Goal: Browse casually

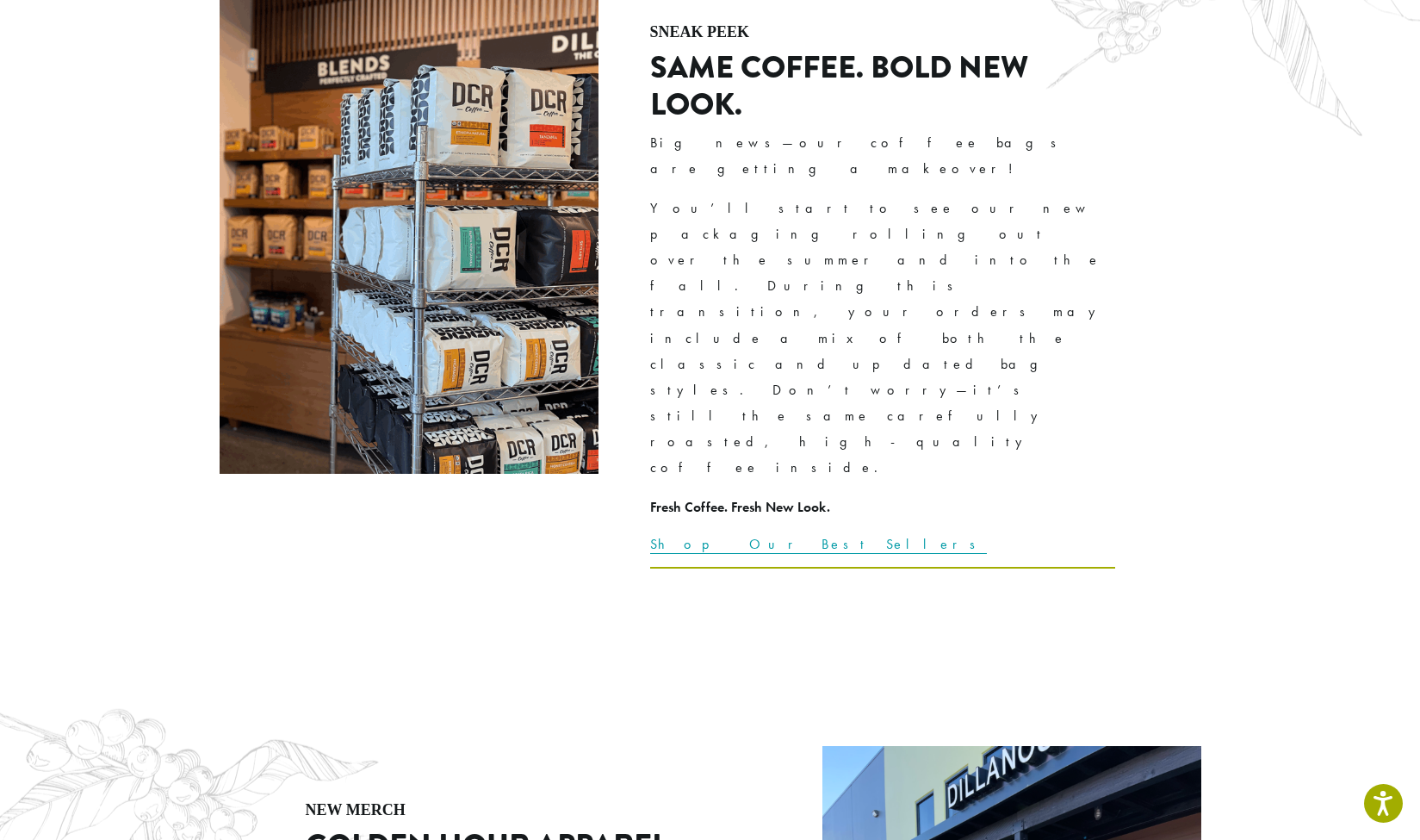
scroll to position [2514, 0]
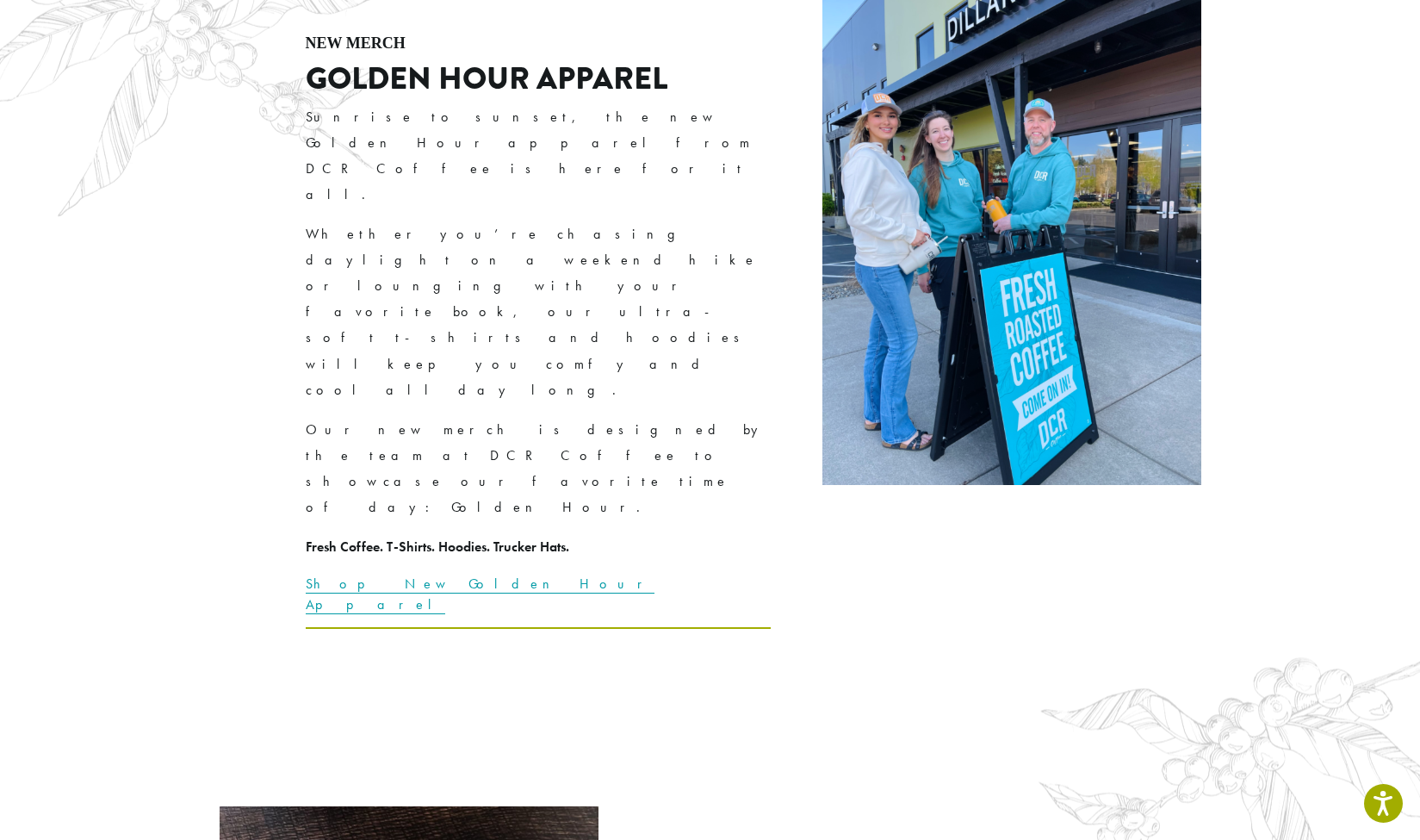
scroll to position [3274, 0]
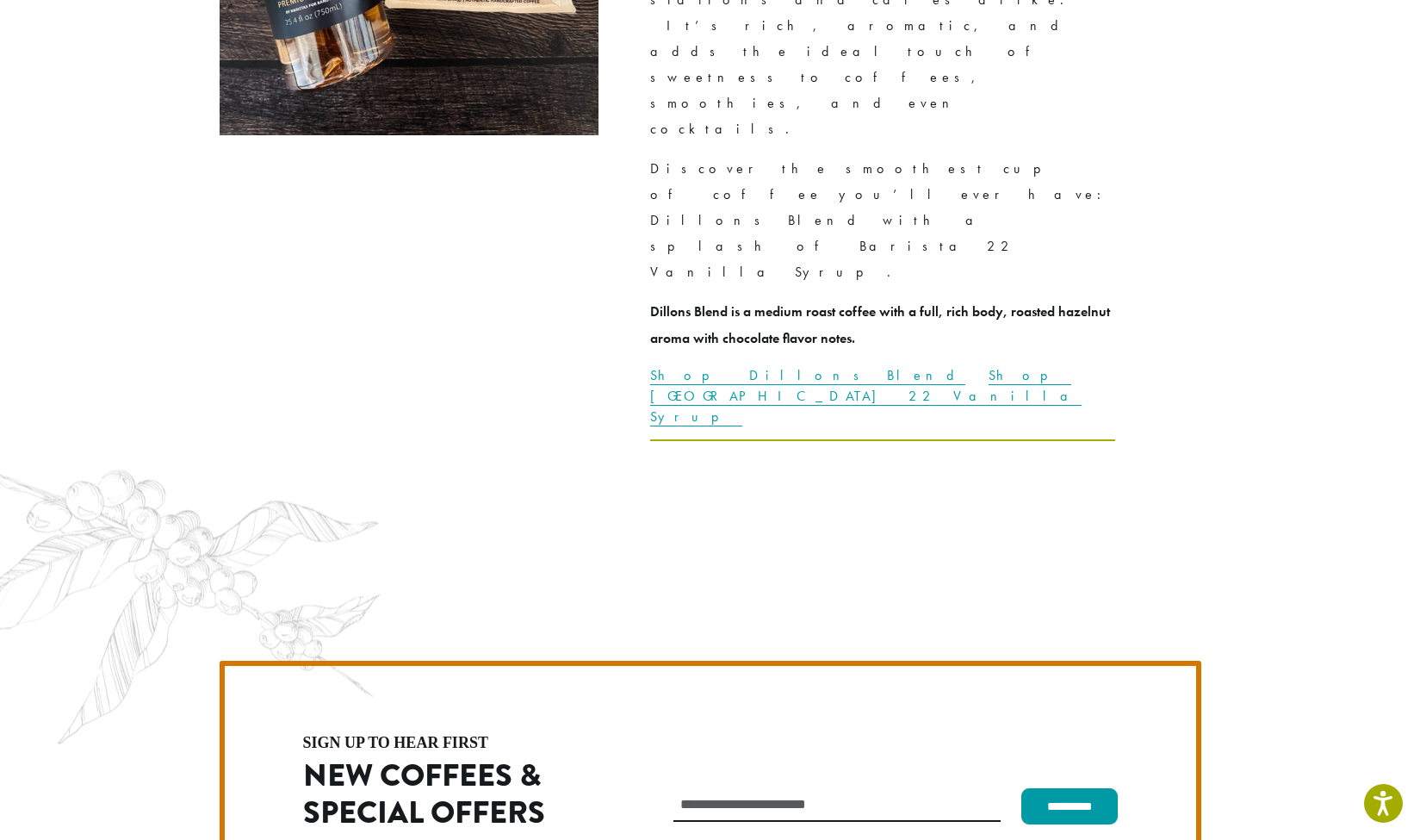
scroll to position [4411, 0]
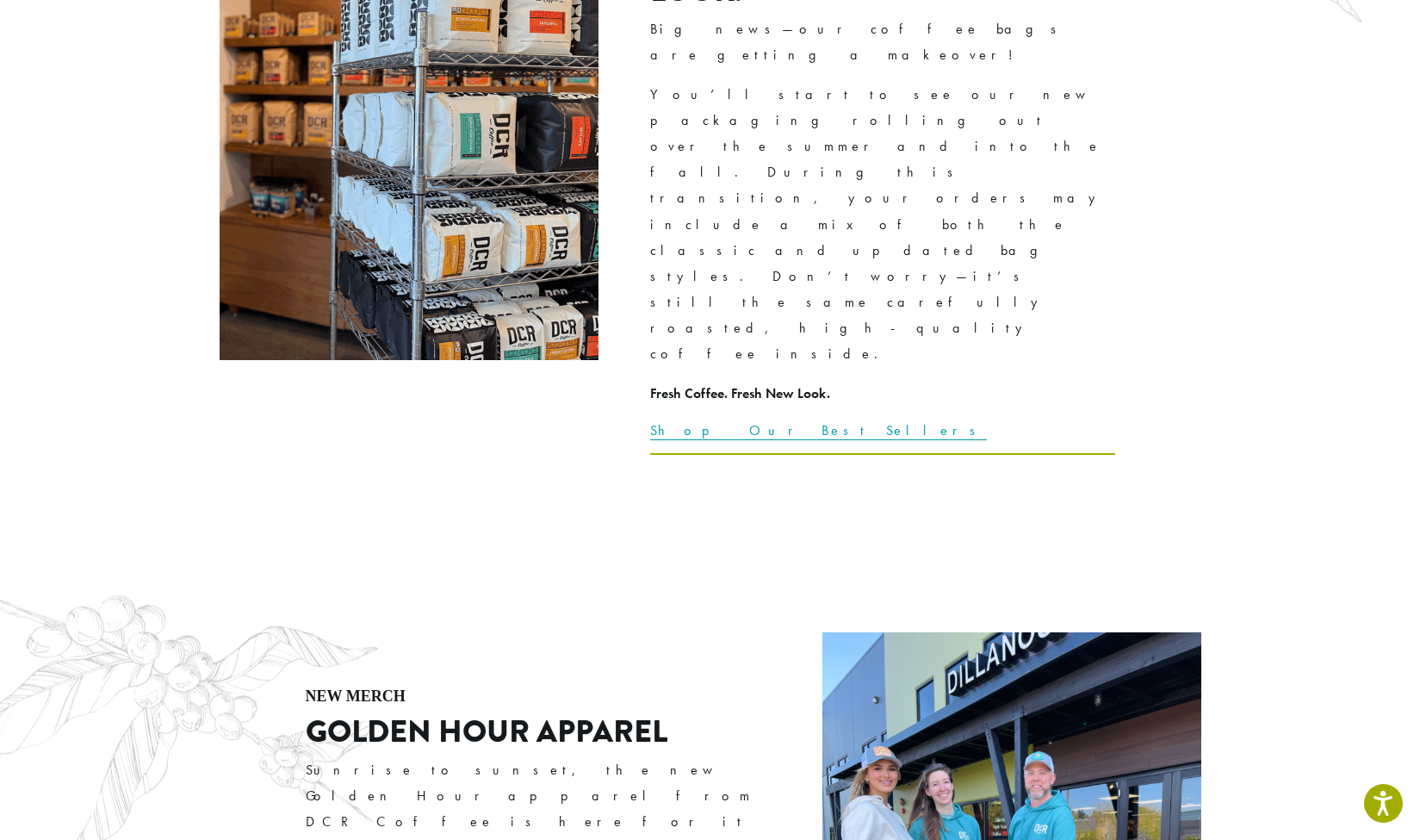
scroll to position [2639, 0]
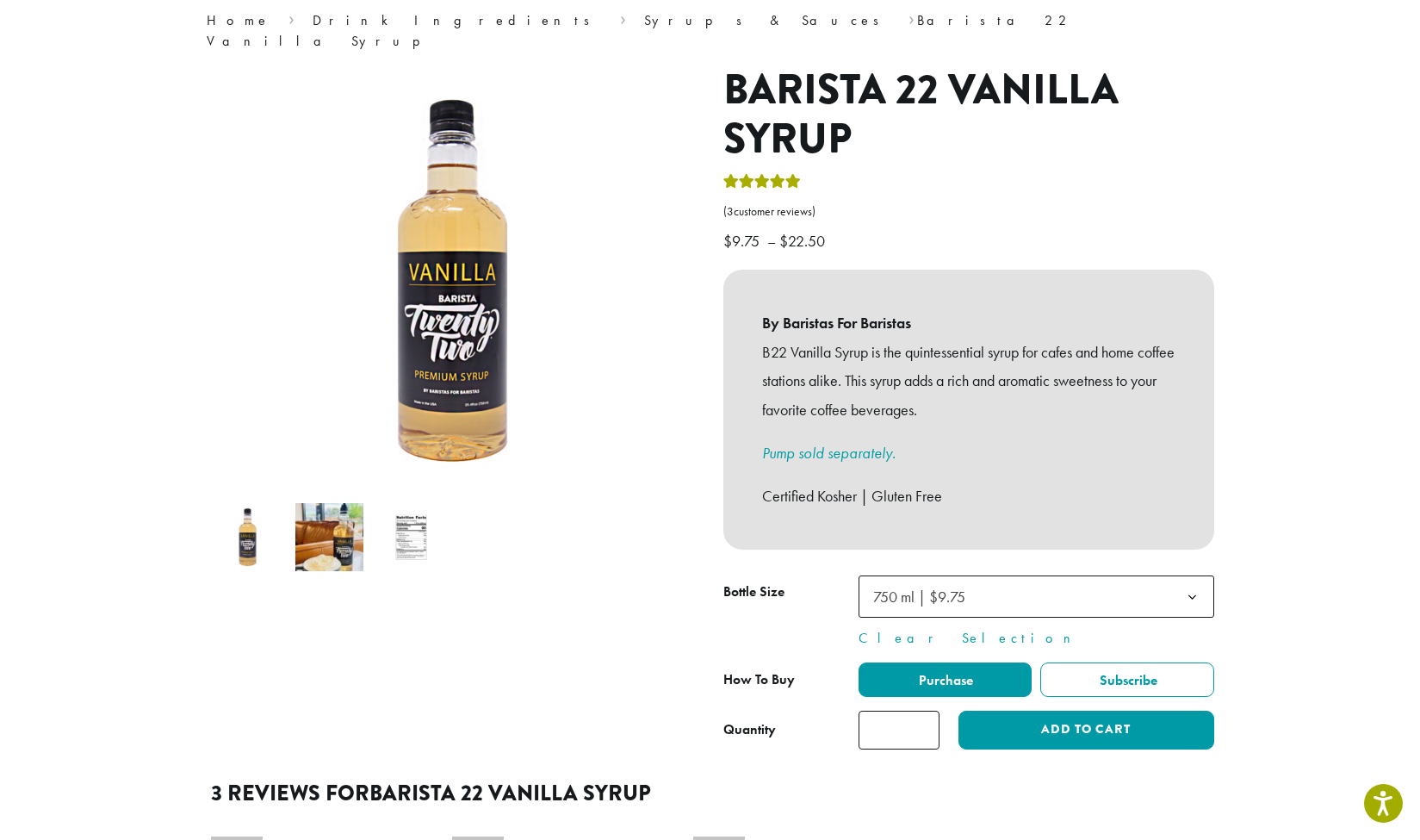
scroll to position [167, 0]
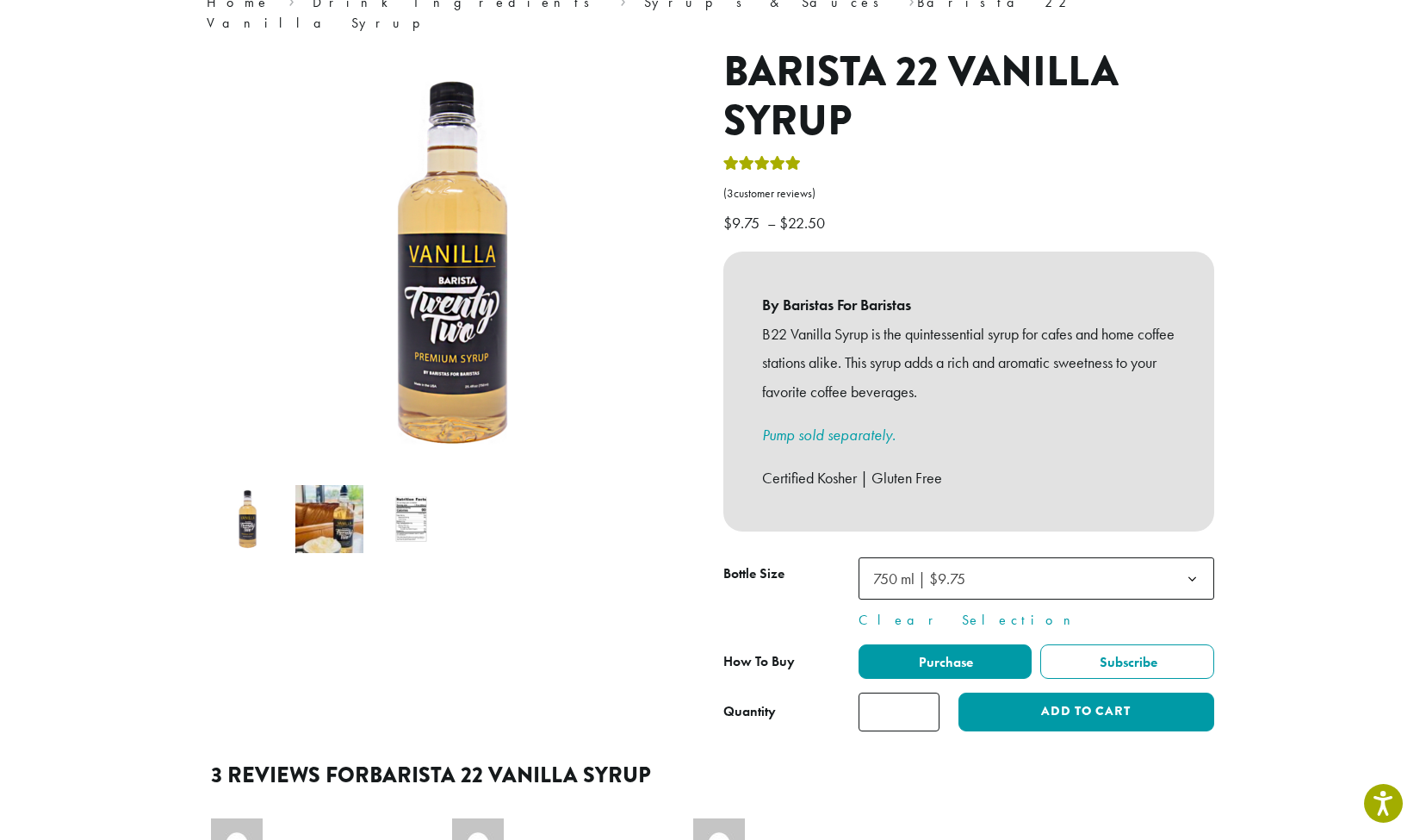
click at [406, 498] on img at bounding box center [411, 519] width 68 height 68
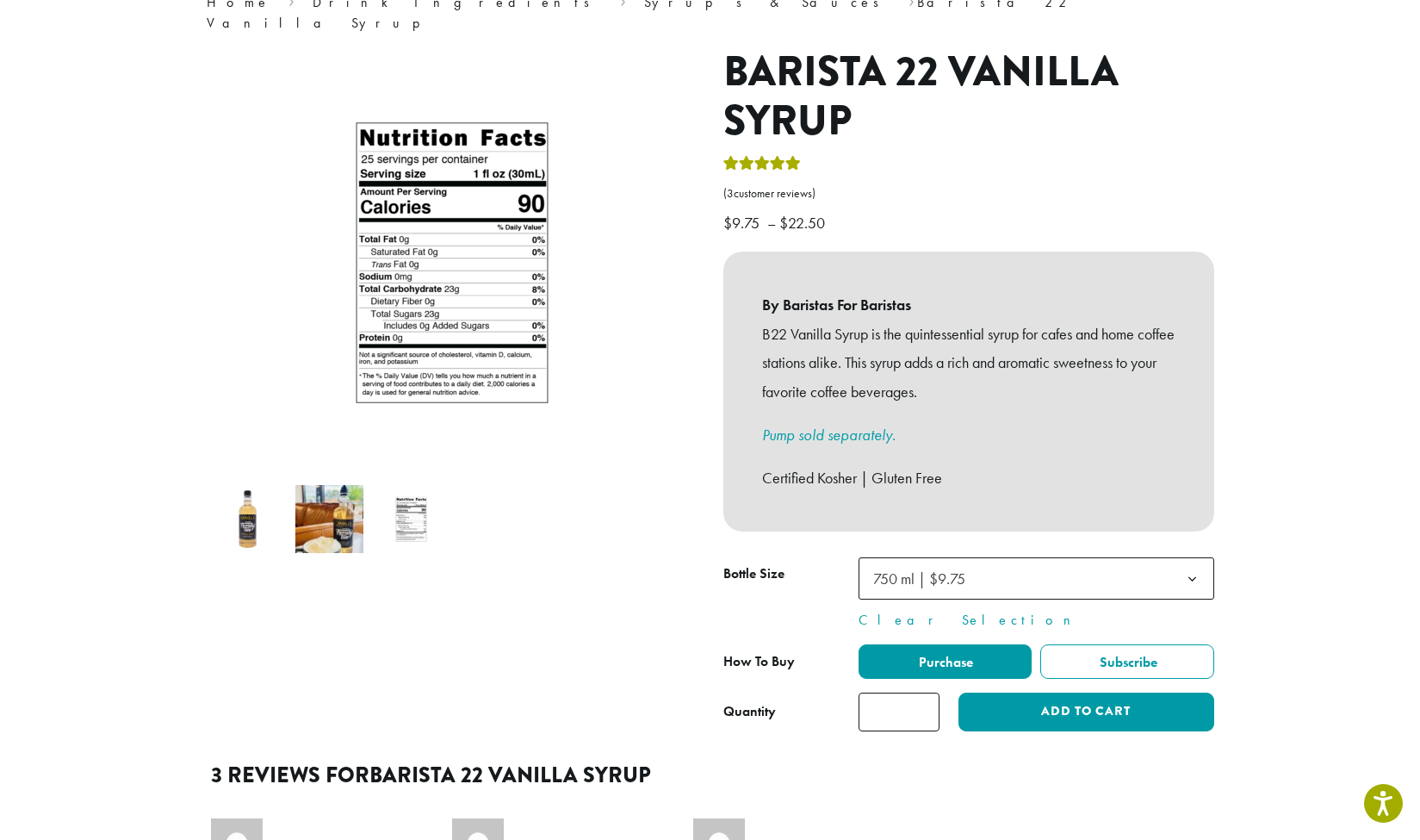
click at [486, 570] on div at bounding box center [452, 388] width 517 height 683
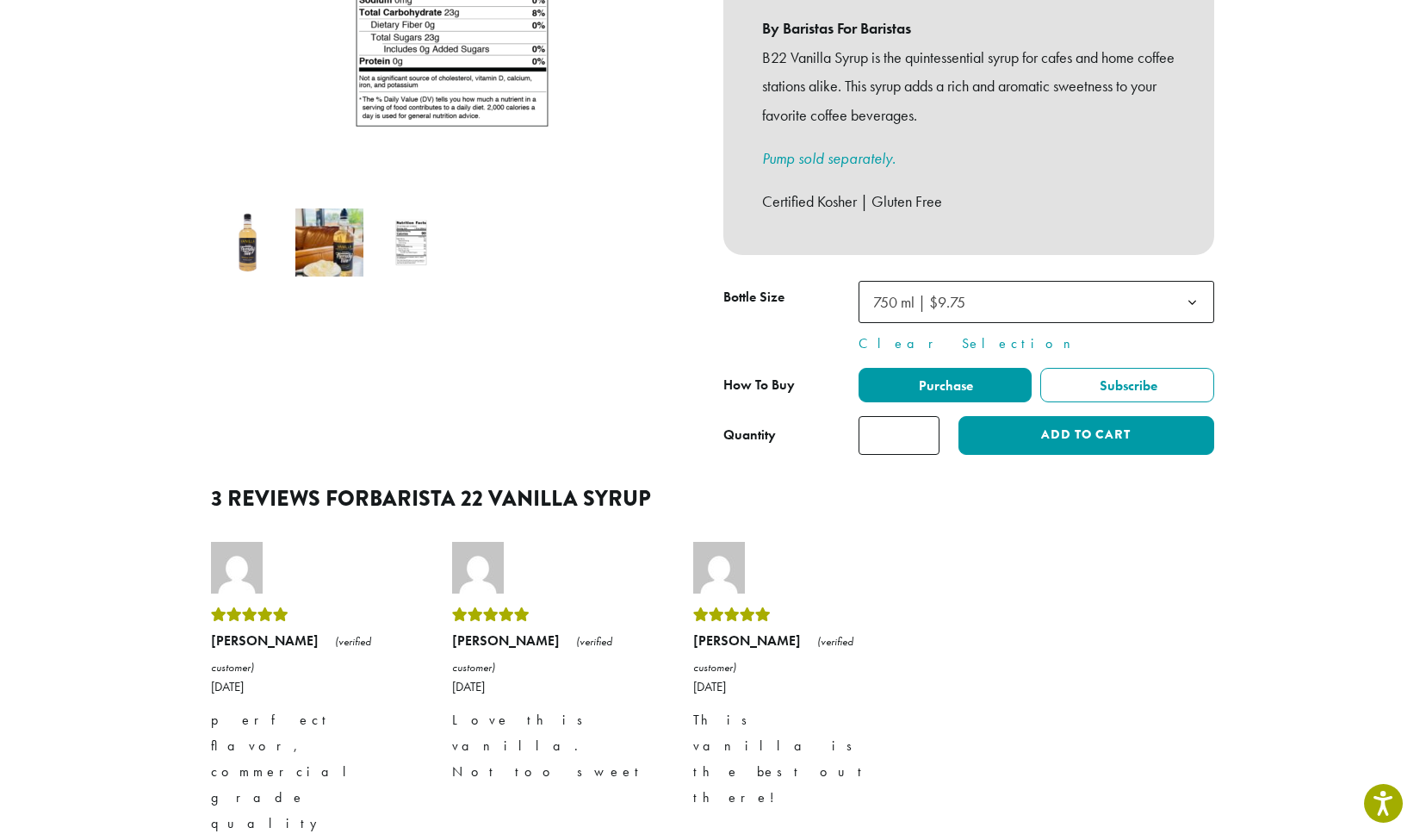
scroll to position [447, 0]
